Goal: Task Accomplishment & Management: Complete application form

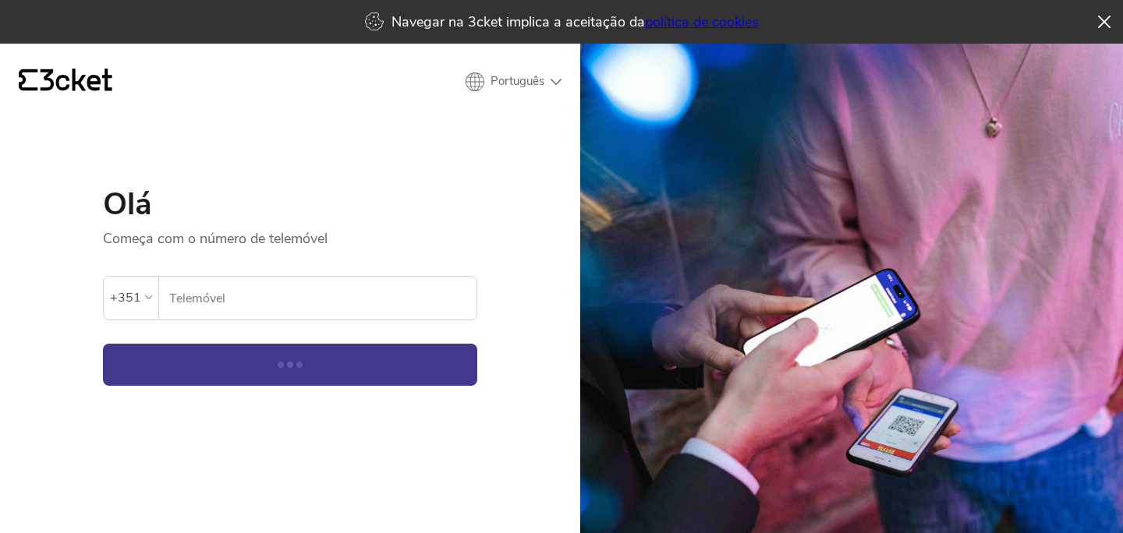
click at [379, 293] on input "Telemóvel" at bounding box center [322, 298] width 308 height 43
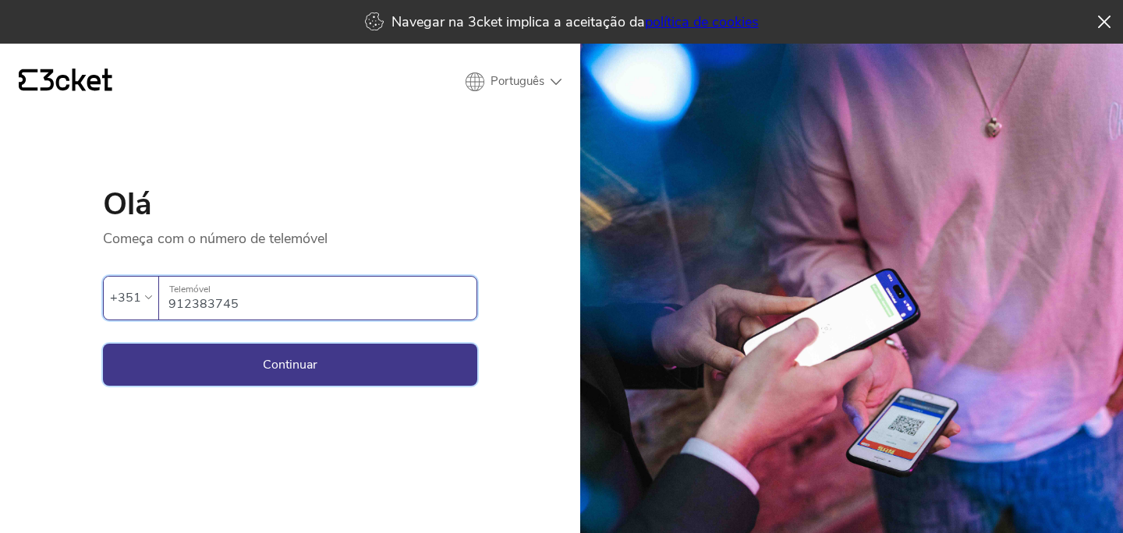
type input "912383745"
click at [227, 355] on button "Continuar" at bounding box center [290, 365] width 374 height 42
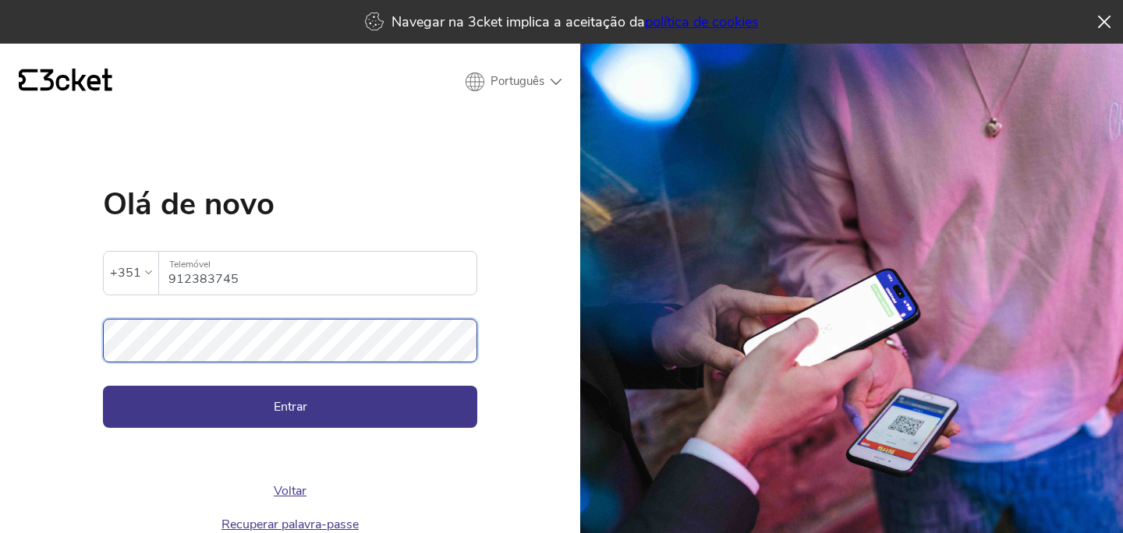
click at [103, 386] on button "Entrar" at bounding box center [290, 407] width 374 height 42
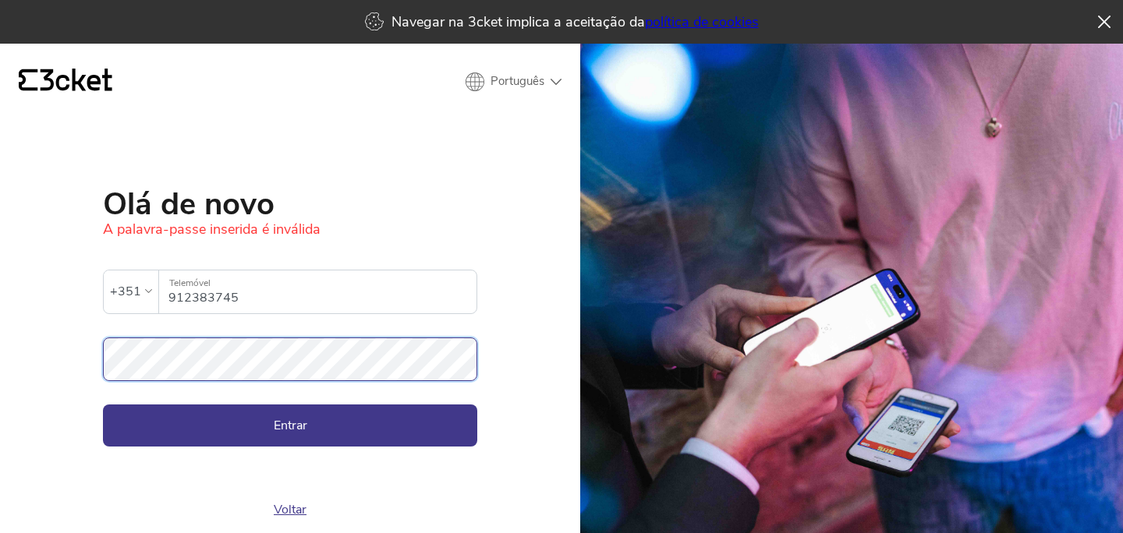
click at [67, 358] on div "{' '} Português English Português Español [PERSON_NAME] A palavra-passe inserid…" at bounding box center [290, 310] width 580 height 533
click at [103, 405] on button "Entrar" at bounding box center [290, 426] width 374 height 42
